Goal: Task Accomplishment & Management: Use online tool/utility

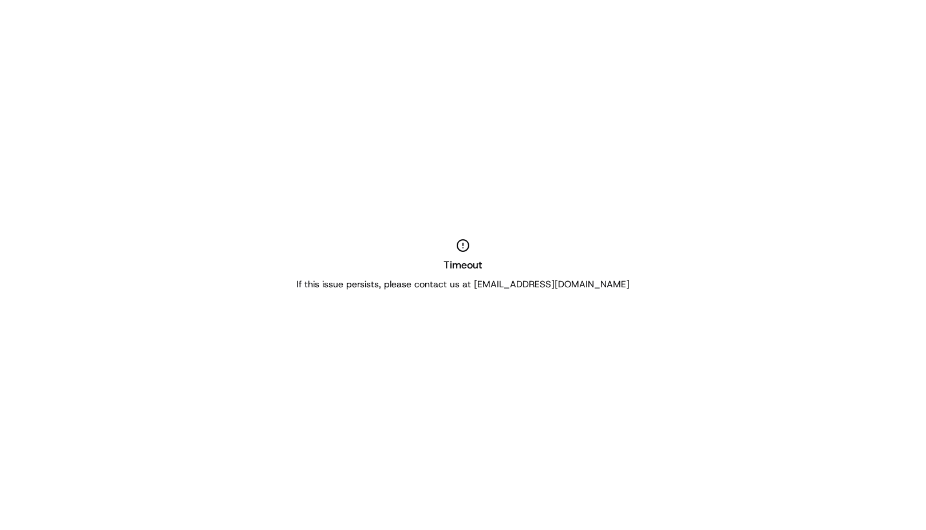
click at [517, 93] on div "Timeout If this issue persists, please contact us at [EMAIL_ADDRESS][DOMAIN_NAM…" at bounding box center [463, 265] width 926 height 530
